Goal: Share content: Share content

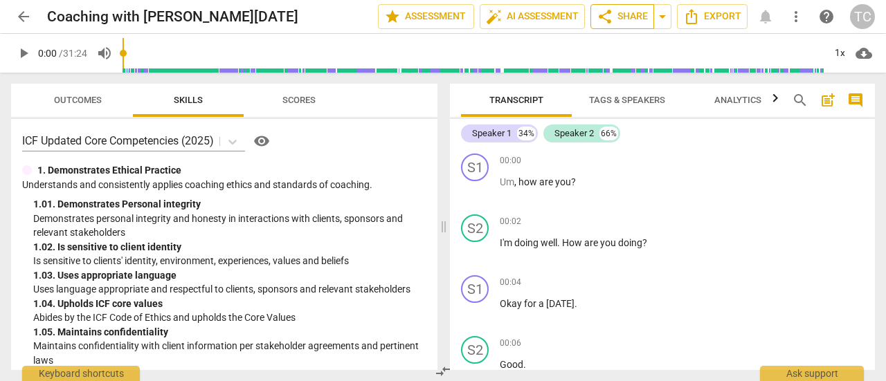
click at [624, 15] on span "share Share" at bounding box center [622, 16] width 51 height 17
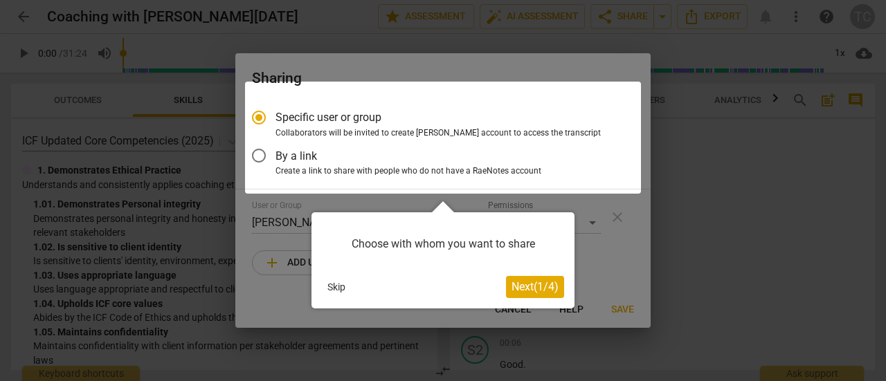
click at [516, 289] on span "Next ( 1 / 4 )" at bounding box center [534, 286] width 47 height 13
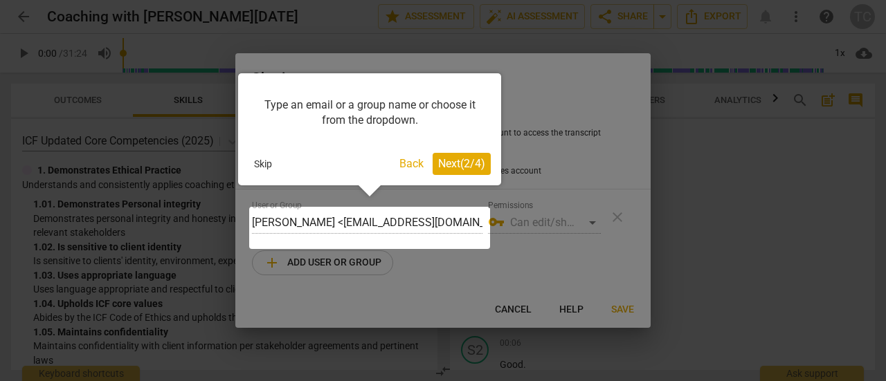
click at [468, 164] on span "Next ( 2 / 4 )" at bounding box center [461, 163] width 47 height 13
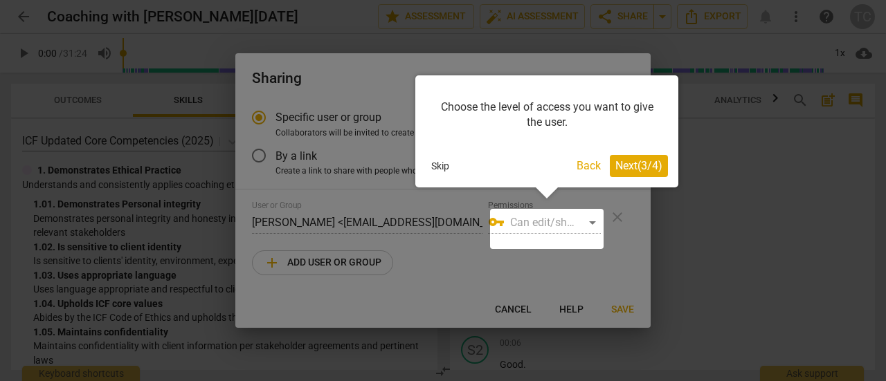
click at [634, 163] on span "Next ( 3 / 4 )" at bounding box center [638, 165] width 47 height 13
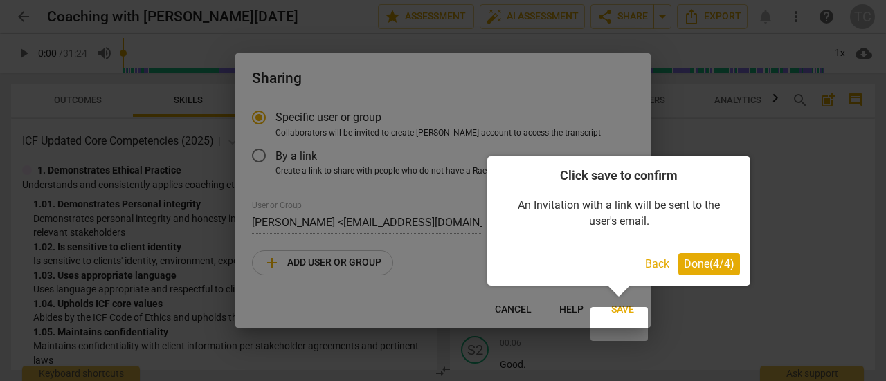
click at [696, 257] on span "Done ( 4 / 4 )" at bounding box center [709, 263] width 51 height 13
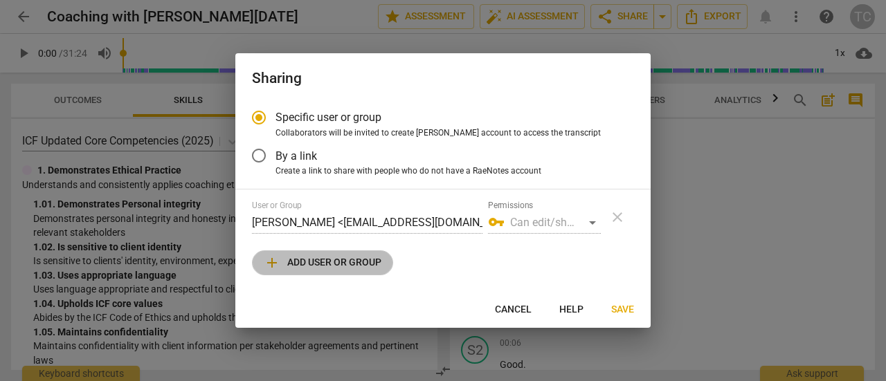
click at [368, 270] on span "add Add user or group" at bounding box center [323, 263] width 118 height 17
radio input "false"
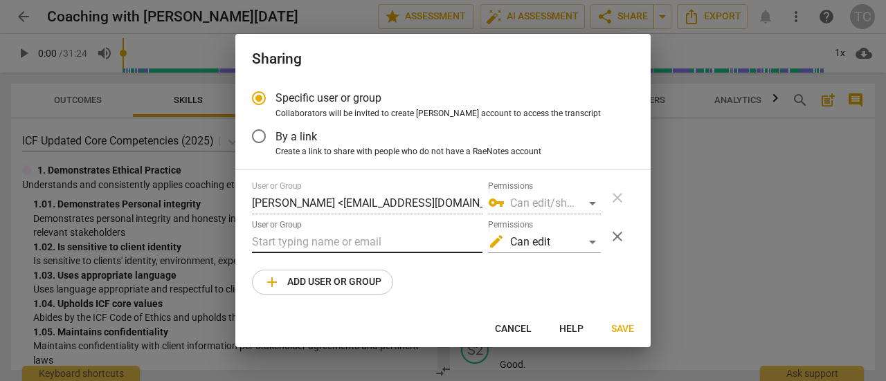
click at [368, 253] on input "text" at bounding box center [367, 242] width 230 height 22
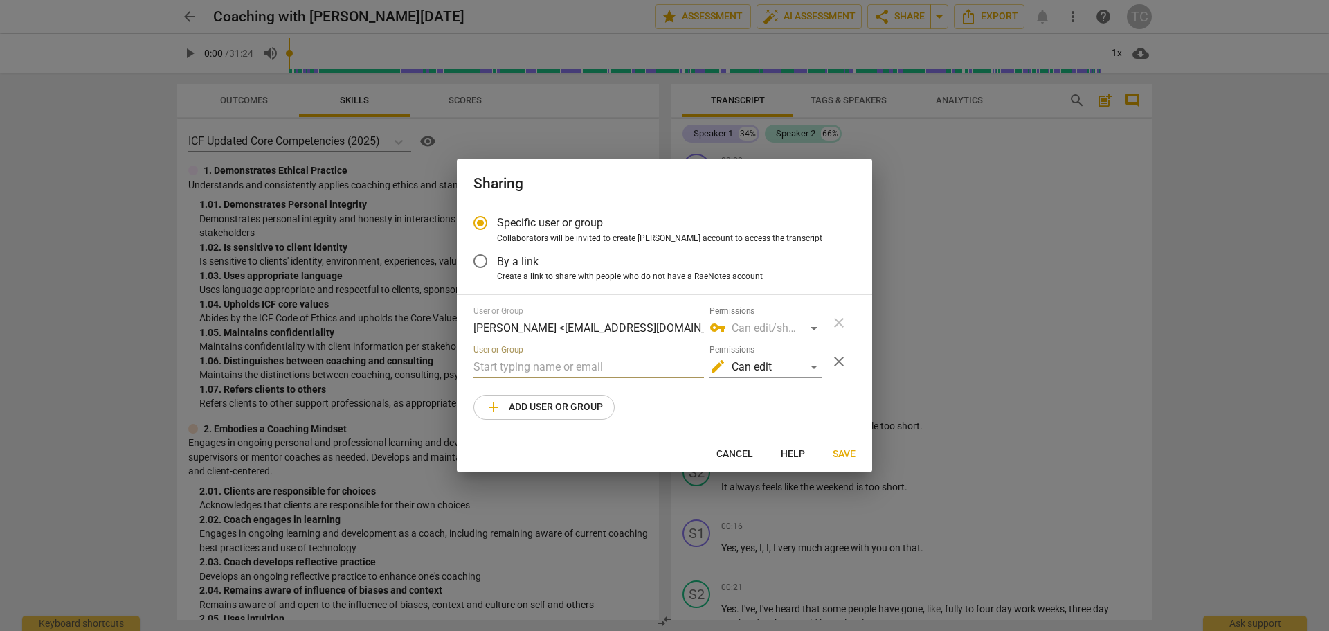
paste input "[PERSON_NAME][EMAIL_ADDRESS][DOMAIN_NAME]"
type input "[PERSON_NAME][EMAIL_ADDRESS][DOMAIN_NAME]"
click at [844, 381] on span "Save" at bounding box center [844, 454] width 23 height 14
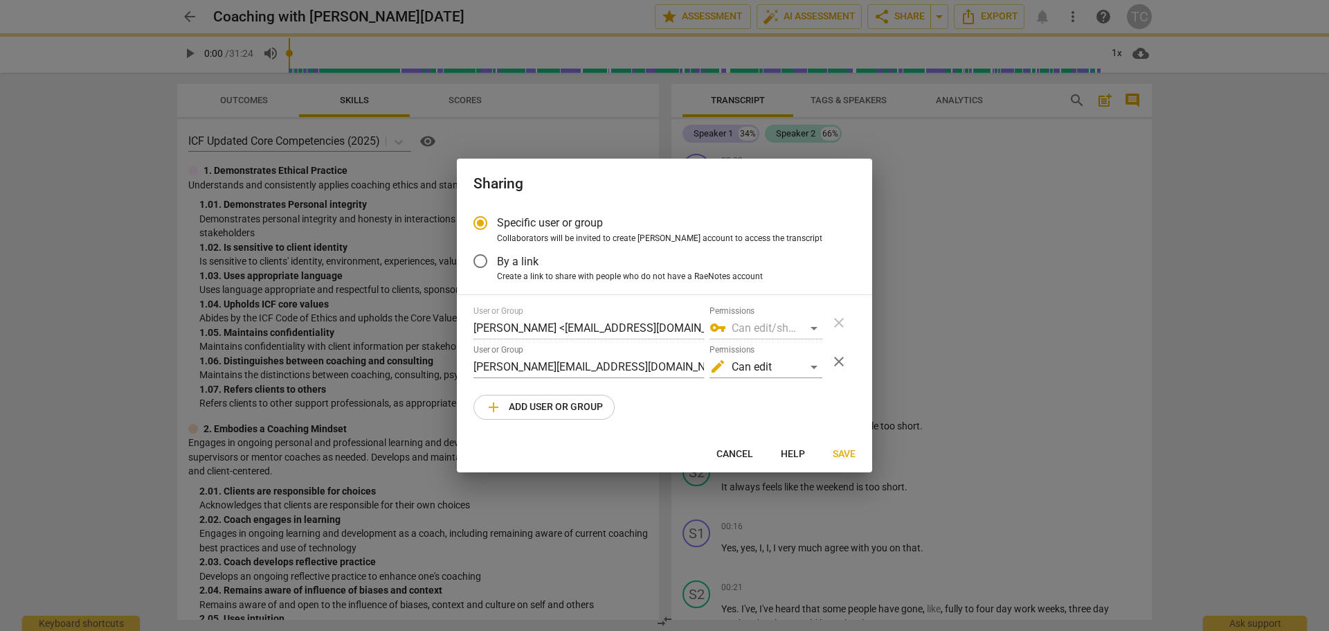
radio input "false"
type input "[PERSON_NAME] <[PERSON_NAME][EMAIL_ADDRESS][DOMAIN_NAME]>"
